Goal: Transaction & Acquisition: Purchase product/service

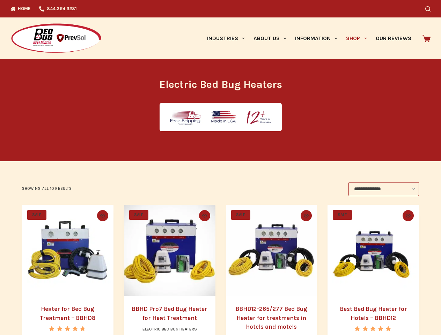
click at [431, 9] on icon "Search" at bounding box center [427, 8] width 5 height 5
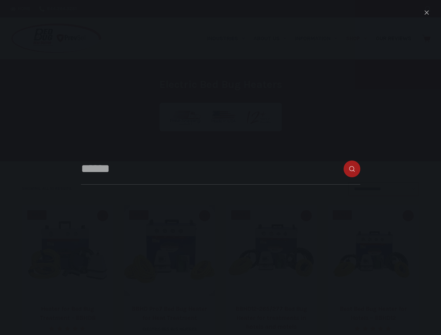
click at [228, 38] on link "Industries" at bounding box center [226, 38] width 46 height 42
click at [273, 38] on link "About Us" at bounding box center [270, 38] width 42 height 42
click at [319, 38] on link "Information" at bounding box center [316, 38] width 51 height 42
click at [359, 38] on link "Shop" at bounding box center [356, 38] width 29 height 42
click at [101, 216] on icon "Quick view toggle" at bounding box center [102, 216] width 5 height 4
